Goal: Communication & Community: Answer question/provide support

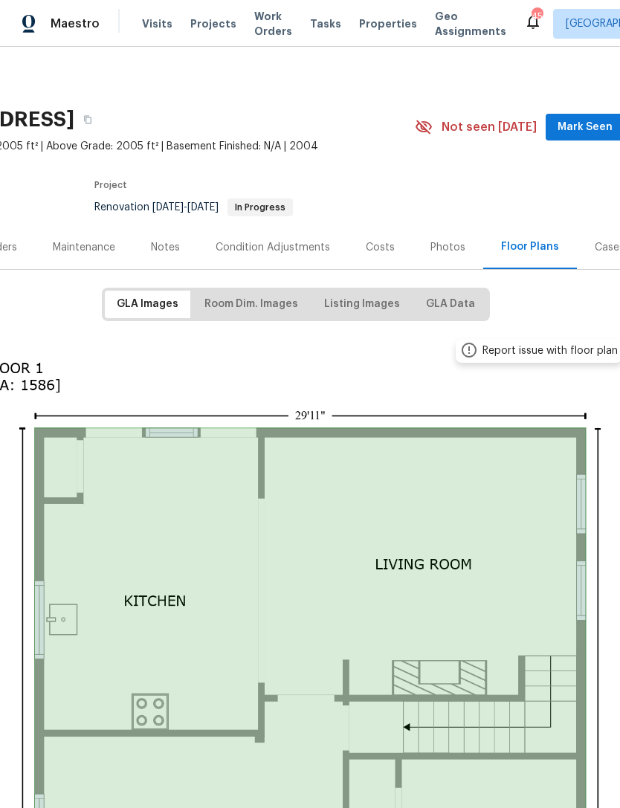
scroll to position [2, 123]
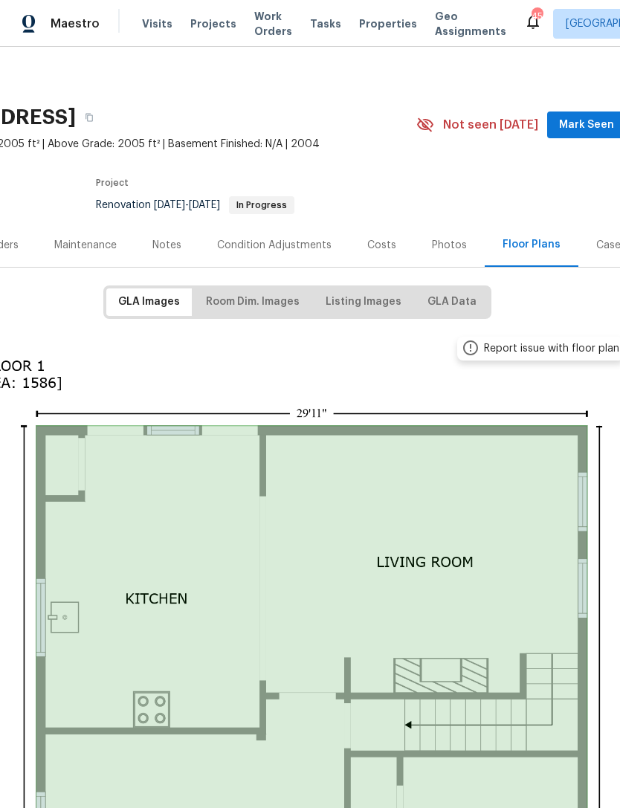
click at [271, 24] on span "Work Orders" at bounding box center [273, 24] width 38 height 30
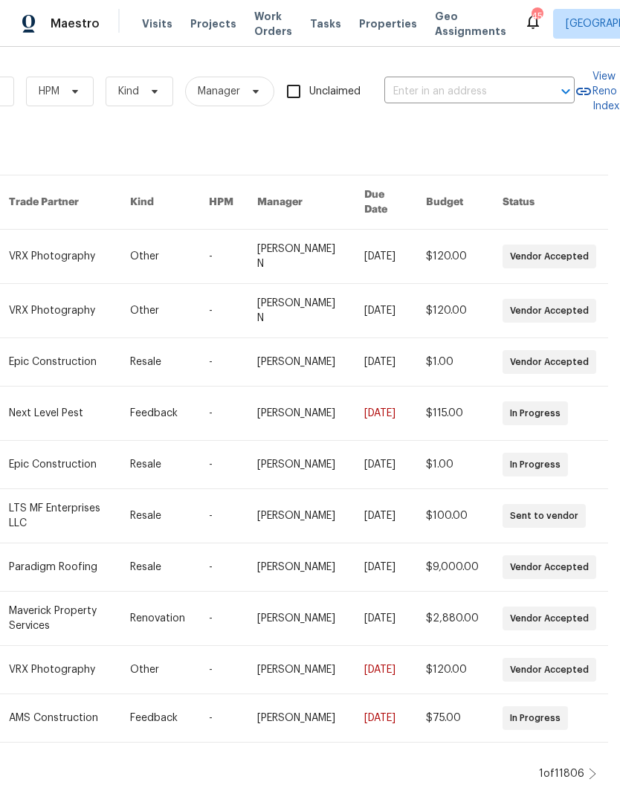
scroll to position [0, 244]
click at [518, 101] on input "text" at bounding box center [458, 91] width 149 height 23
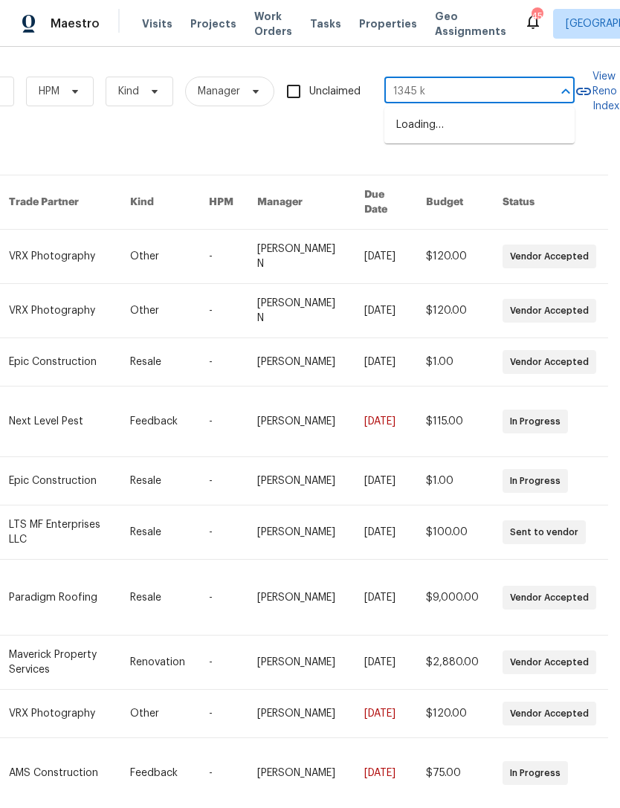
type input "1345 ki"
click at [500, 123] on li "[STREET_ADDRESS]" at bounding box center [479, 125] width 190 height 25
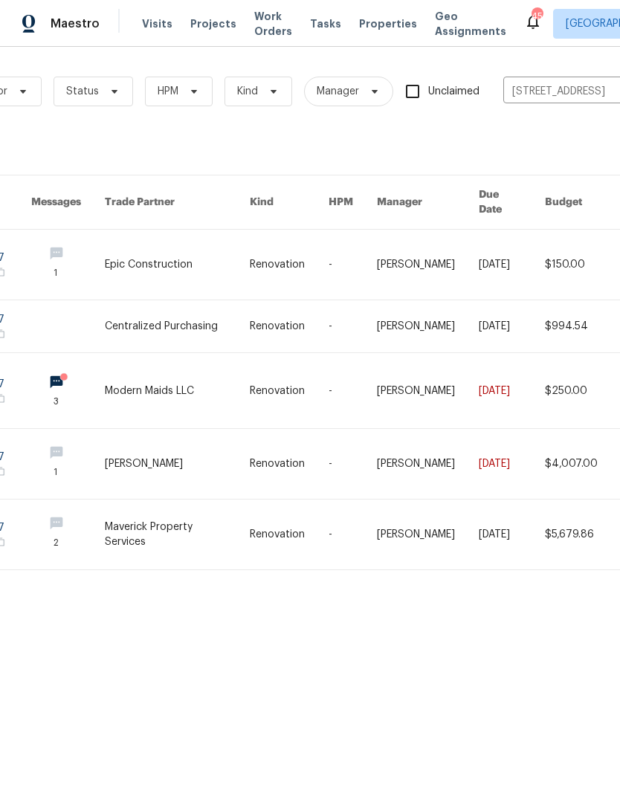
scroll to position [0, 105]
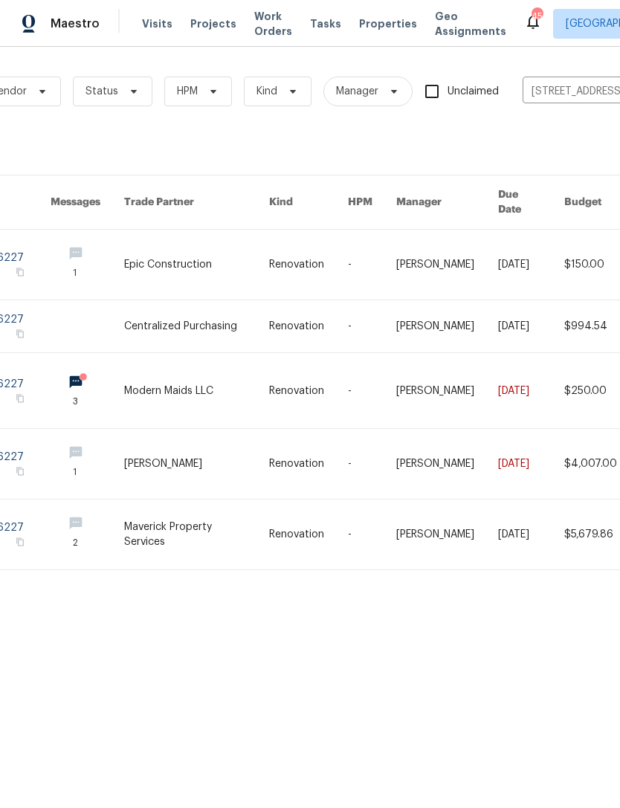
click at [221, 446] on link at bounding box center [196, 464] width 144 height 70
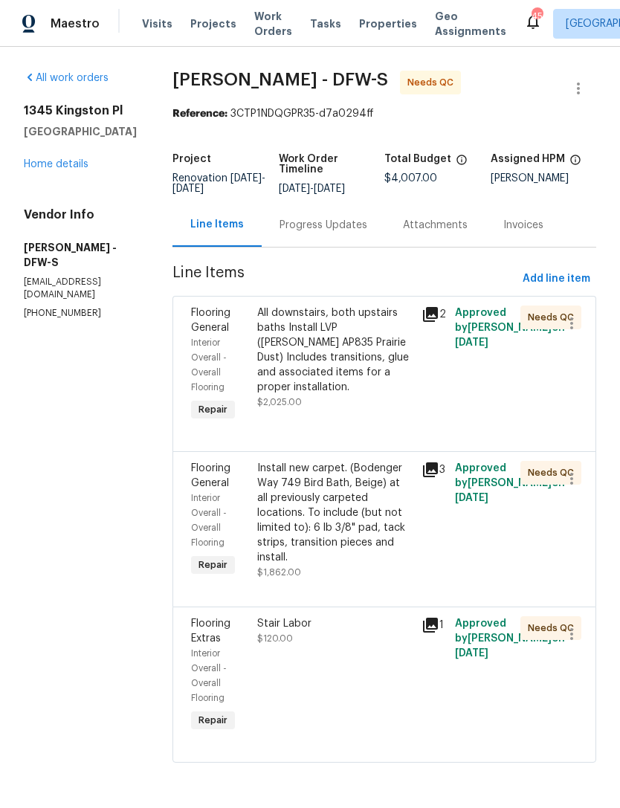
click at [324, 240] on div "Progress Updates" at bounding box center [323, 225] width 123 height 44
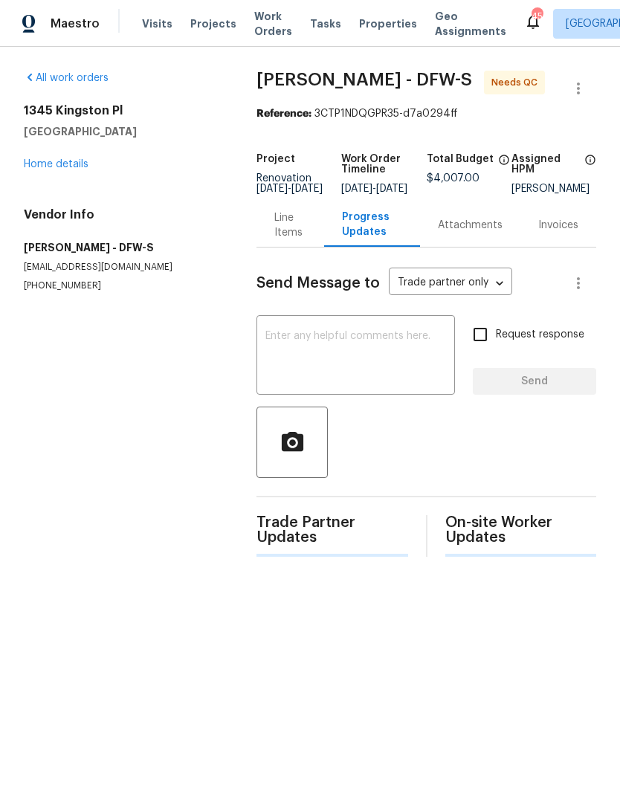
click at [383, 353] on textarea at bounding box center [355, 357] width 181 height 52
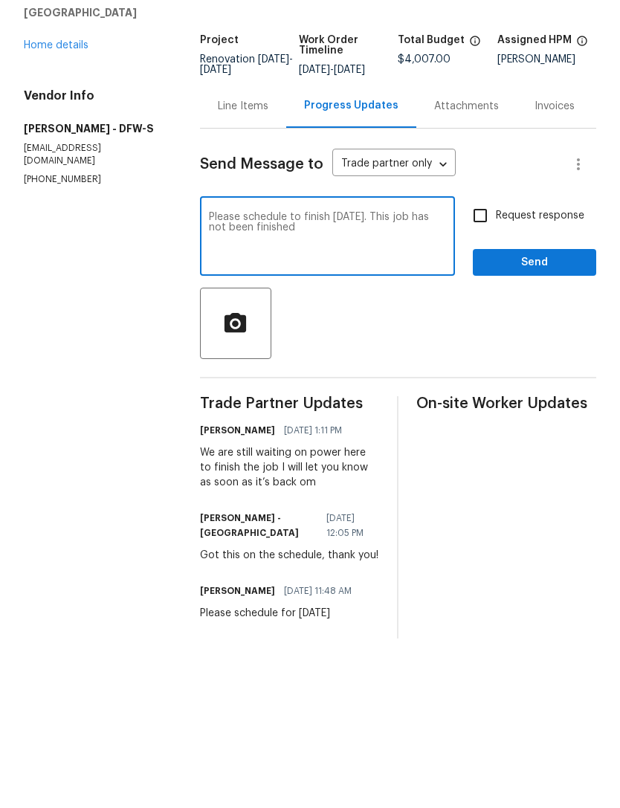
type textarea "Please schedule to finish [DATE]. This job has not been finished"
click at [244, 218] on div "Line Items" at bounding box center [243, 225] width 51 height 15
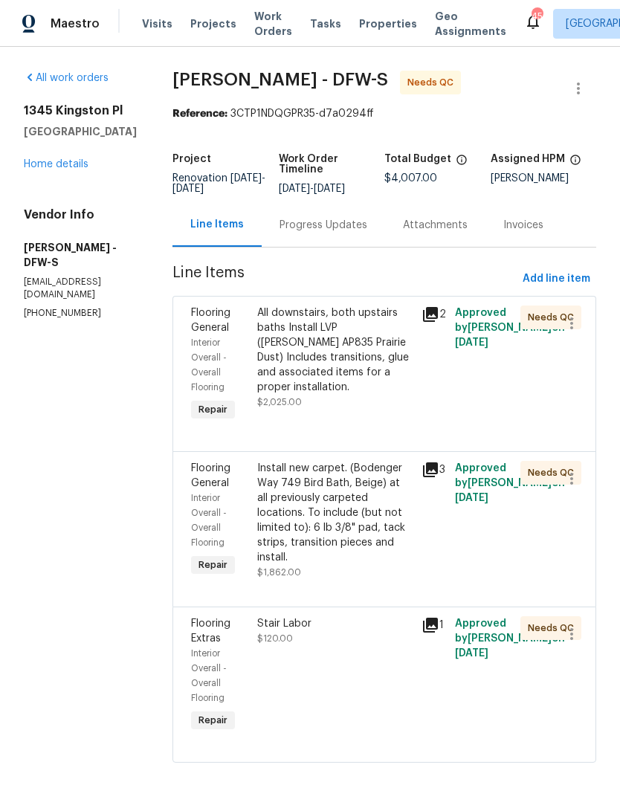
click at [308, 227] on div "Progress Updates" at bounding box center [323, 225] width 88 height 15
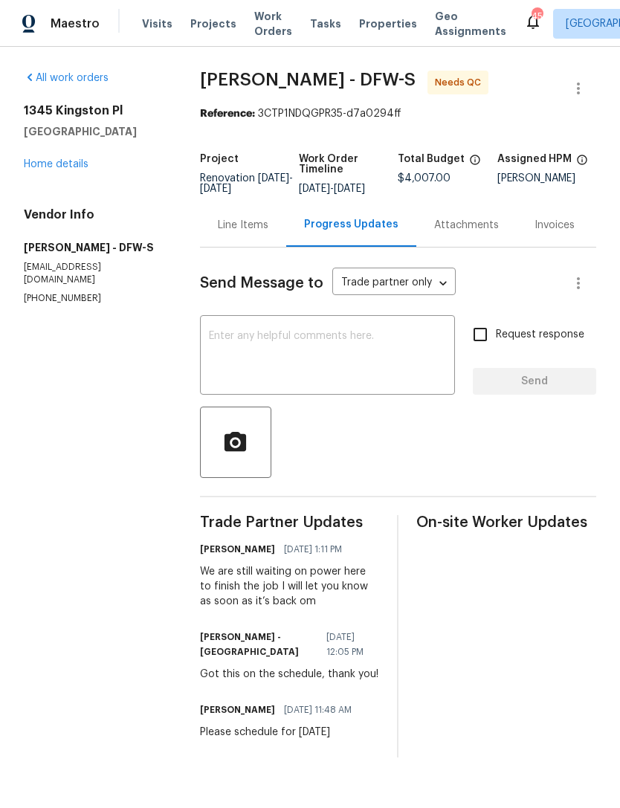
click at [409, 347] on textarea at bounding box center [327, 357] width 237 height 52
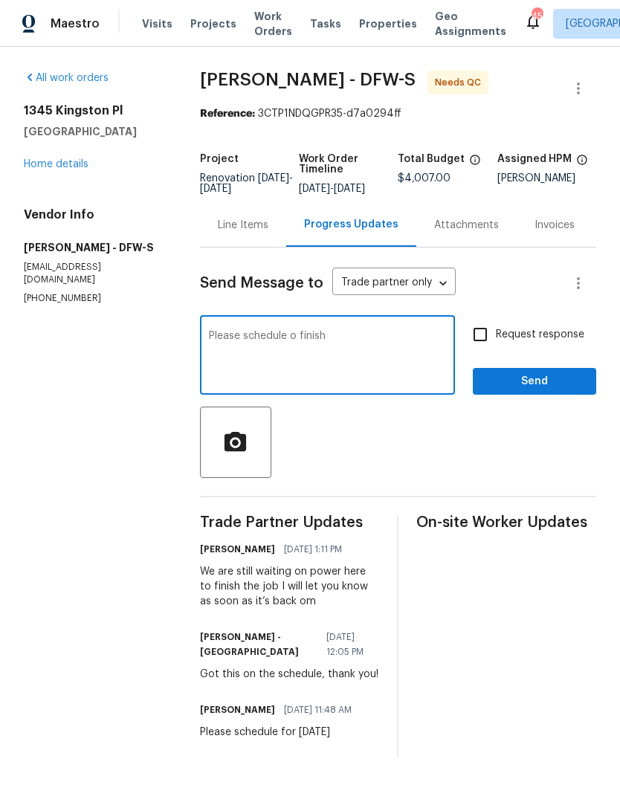
click at [296, 346] on textarea "Please schedule o finish" at bounding box center [327, 357] width 237 height 52
type textarea "Please schedule to finish [DATE] power is finally back on"
click at [546, 391] on span "Send" at bounding box center [534, 381] width 100 height 19
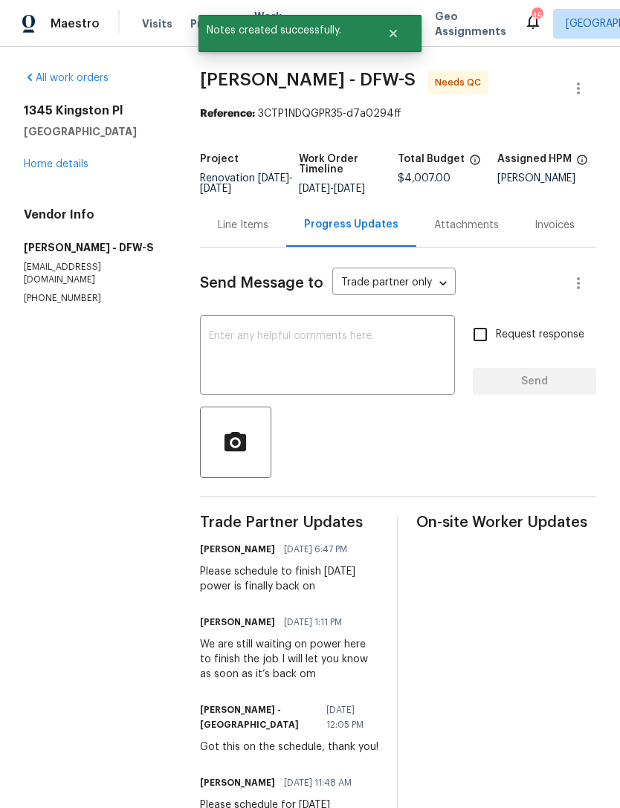
click at [404, 365] on textarea at bounding box center [327, 357] width 237 height 52
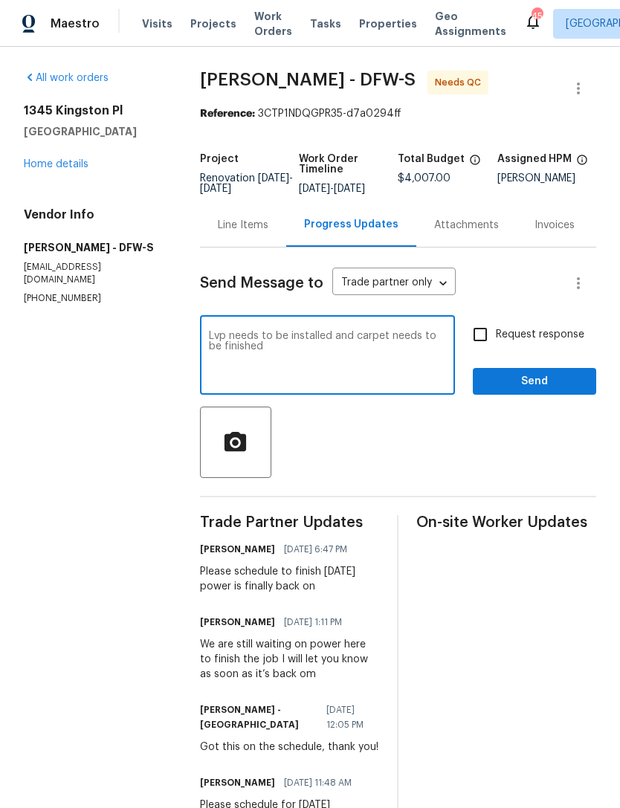
type textarea "Lvp needs to be installed and carpet needs to be finished"
click at [556, 391] on span "Send" at bounding box center [534, 381] width 100 height 19
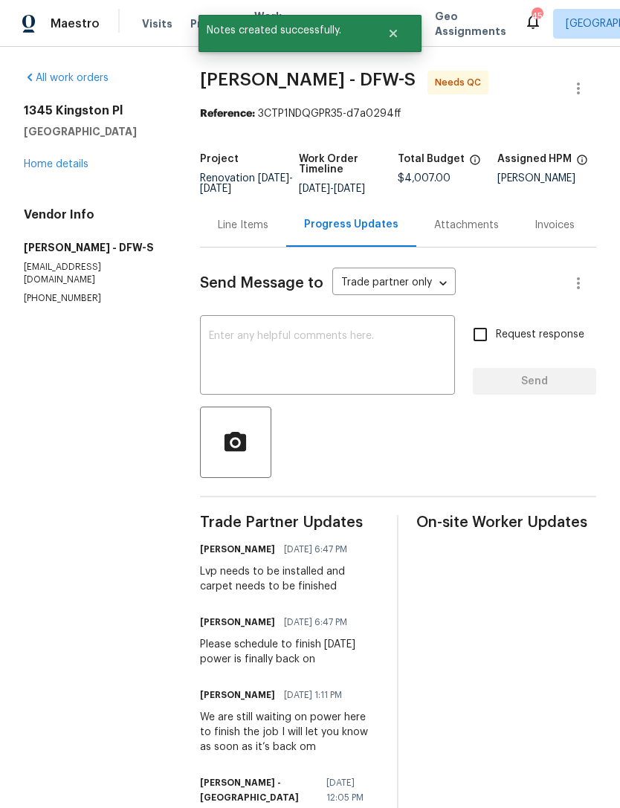
click at [71, 169] on link "Home details" at bounding box center [56, 164] width 65 height 10
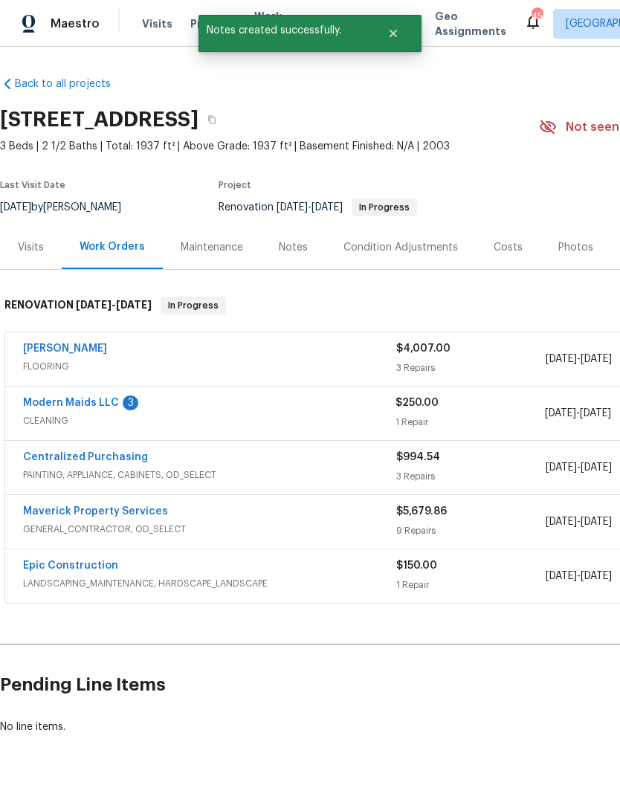
click at [302, 250] on div "Notes" at bounding box center [293, 247] width 29 height 15
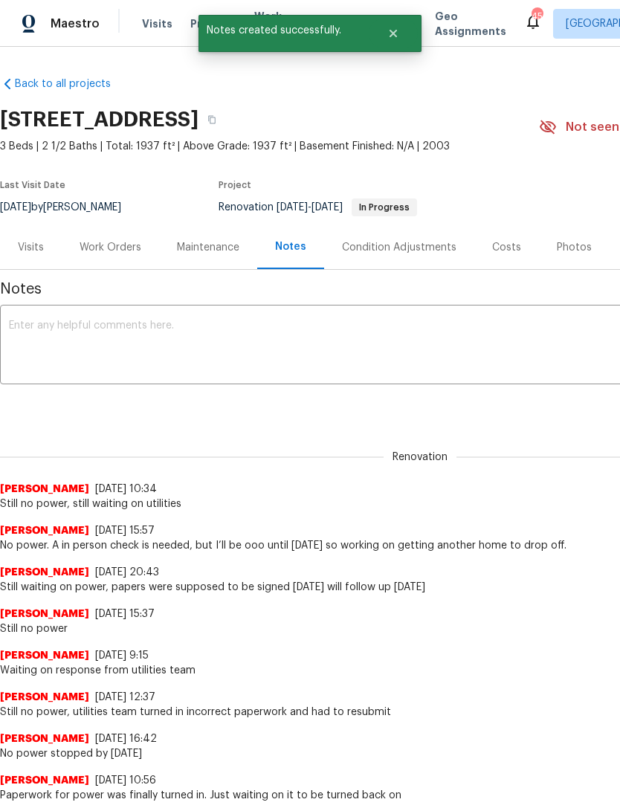
click at [120, 241] on div "Work Orders" at bounding box center [110, 247] width 62 height 15
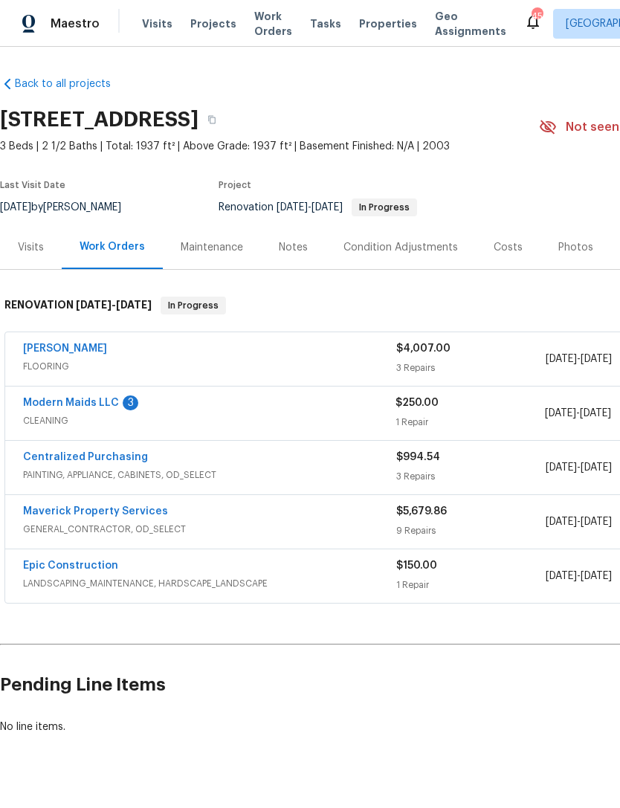
click at [114, 397] on link "Modern Maids LLC" at bounding box center [71, 402] width 96 height 10
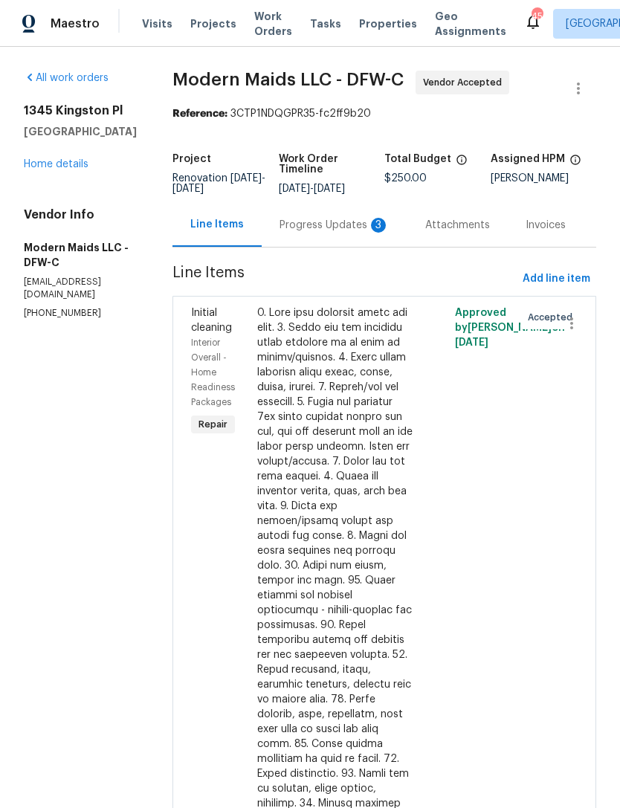
click at [357, 233] on div "Progress Updates 3" at bounding box center [334, 225] width 110 height 15
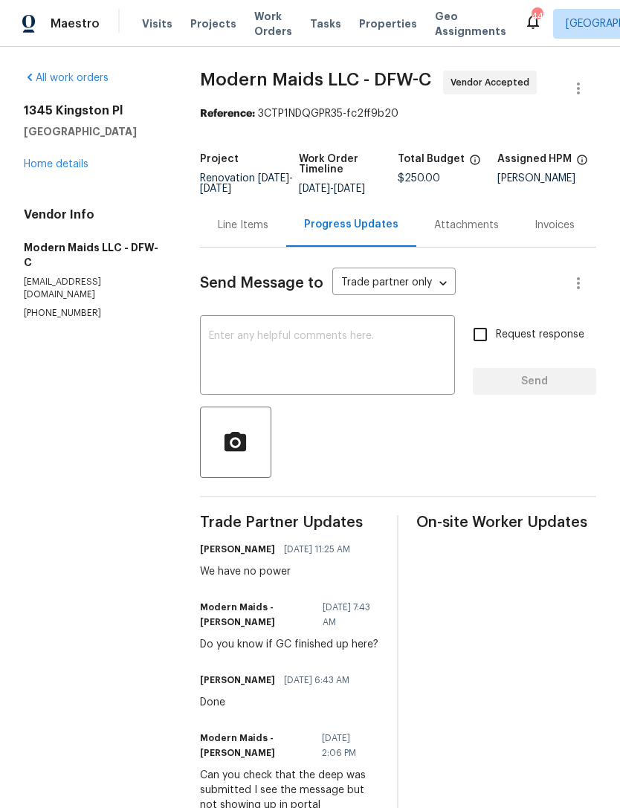
click at [424, 379] on textarea at bounding box center [327, 357] width 237 height 52
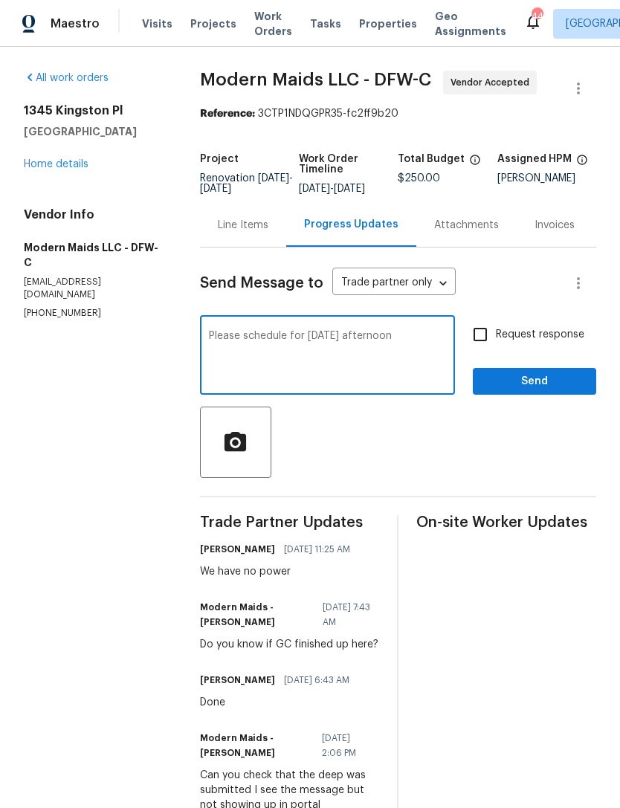
type textarea "Please schedule for [DATE] afternoon"
click at [549, 391] on span "Send" at bounding box center [534, 381] width 100 height 19
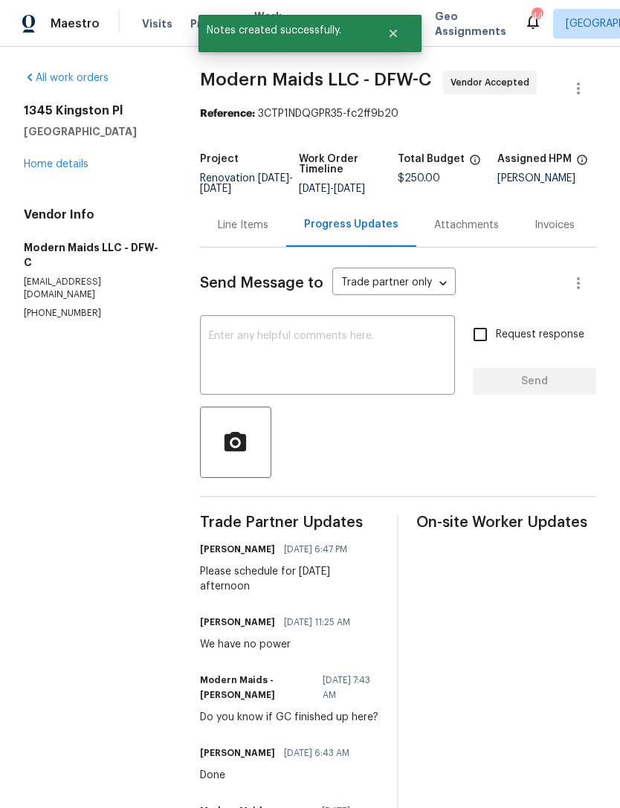
click at [87, 169] on link "Home details" at bounding box center [56, 164] width 65 height 10
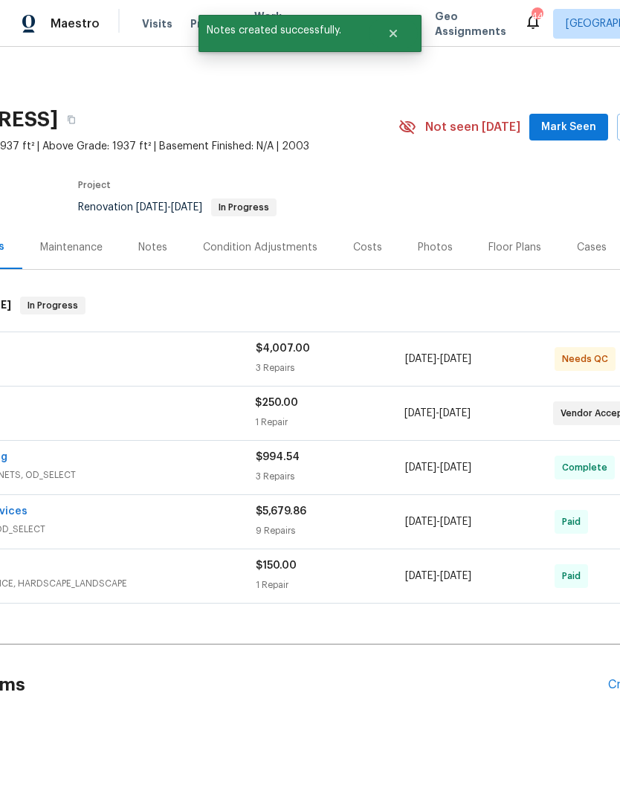
scroll to position [0, 192]
